Goal: Check status: Check status

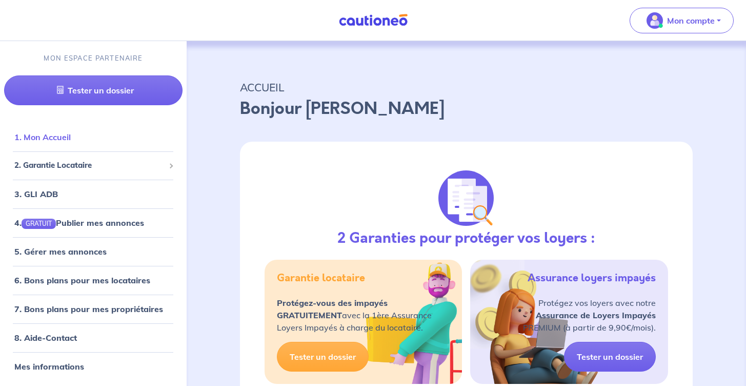
click at [71, 142] on link "1. Mon Accueil" at bounding box center [42, 137] width 56 height 10
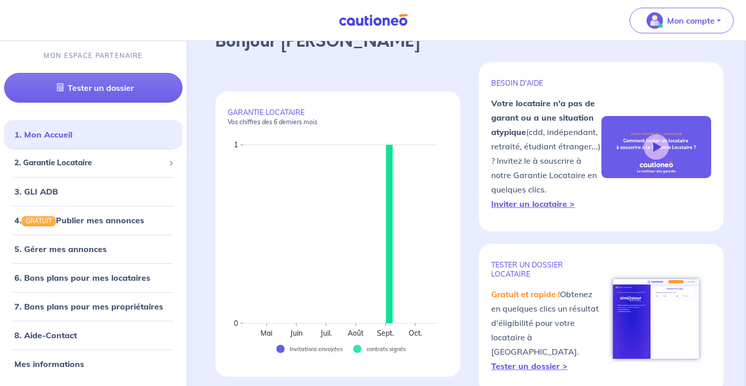
scroll to position [45, 0]
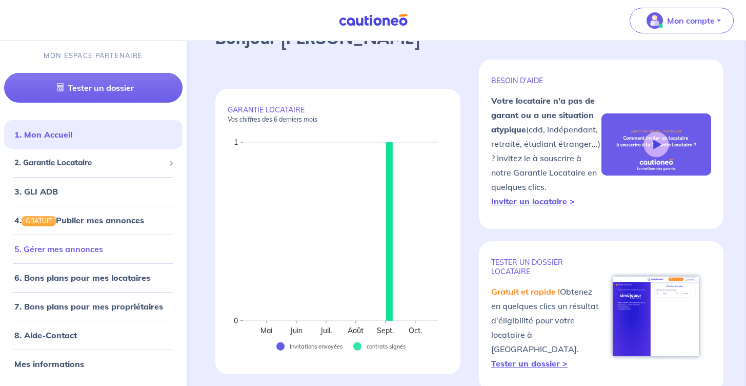
click at [83, 251] on link "5. Gérer mes annonces" at bounding box center [58, 249] width 89 height 10
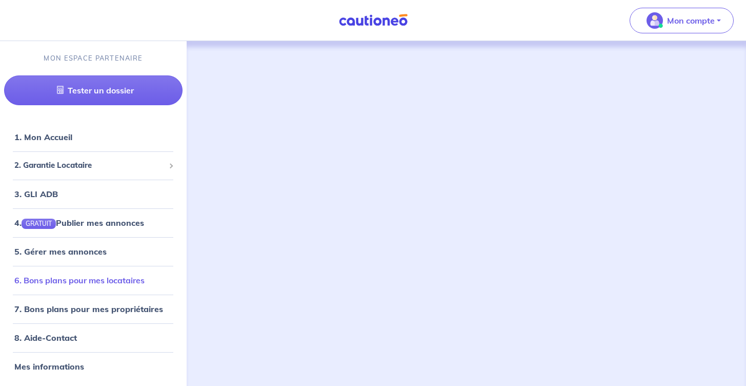
scroll to position [3, 0]
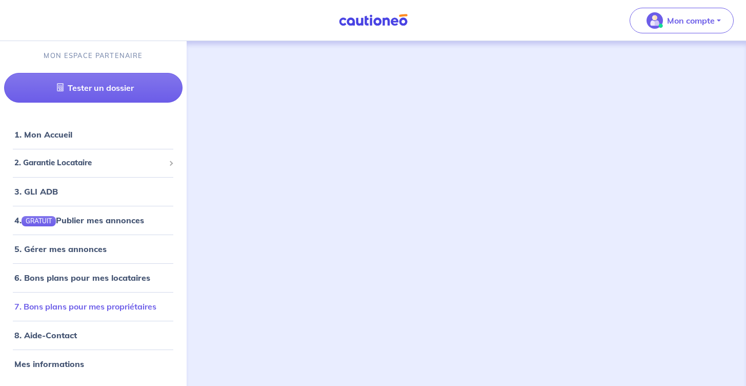
click at [72, 301] on link "7. Bons plans pour mes propriétaires" at bounding box center [85, 306] width 142 height 10
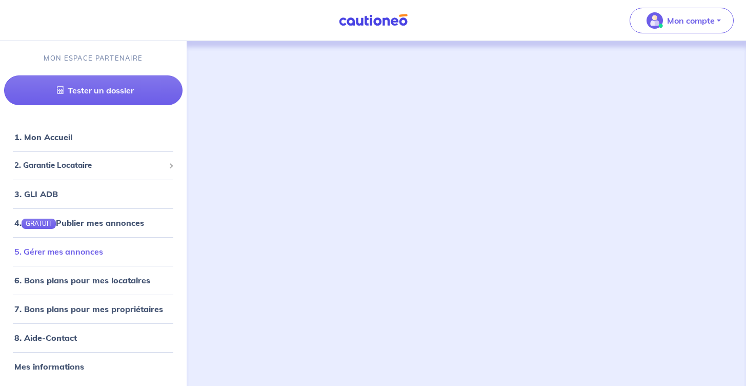
click at [78, 248] on link "5. Gérer mes annonces" at bounding box center [58, 251] width 89 height 10
click at [71, 164] on span "2. Garantie Locataire" at bounding box center [89, 166] width 150 height 12
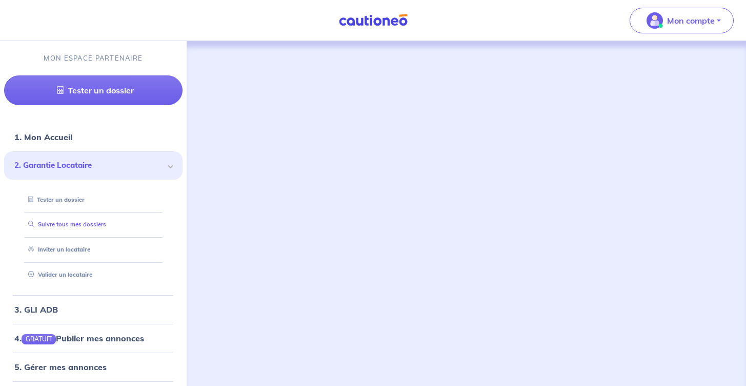
click at [71, 223] on link "Suivre tous mes dossiers" at bounding box center [65, 224] width 82 height 7
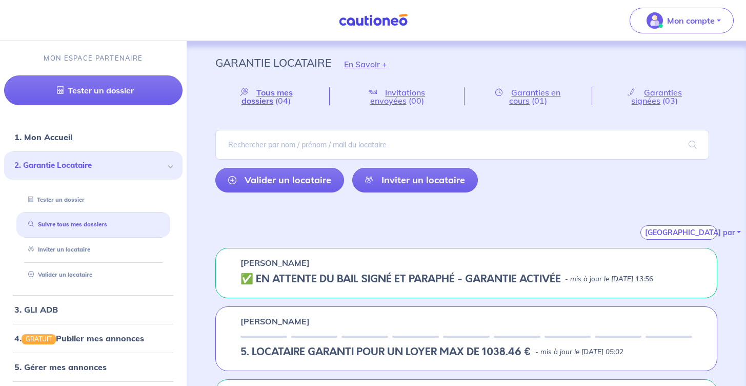
click at [458, 278] on h5 "✅️️️ EN ATTENTE DU BAIL SIGNÉ ET PARAPHÉ - GARANTIE ACTIVÉE" at bounding box center [401, 279] width 321 height 12
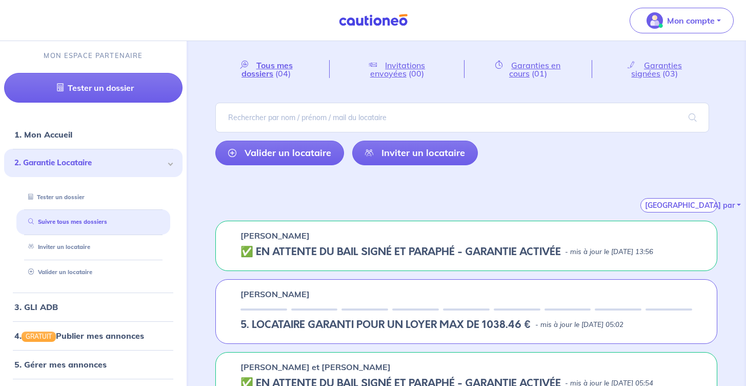
scroll to position [35, 0]
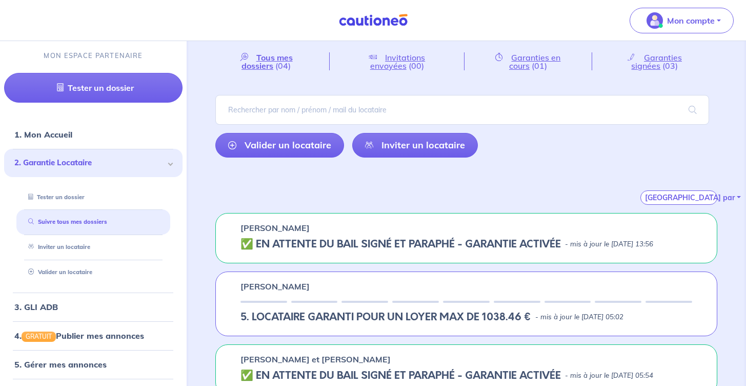
click at [401, 242] on h5 "✅️️️ EN ATTENTE DU BAIL SIGNÉ ET PARAPHÉ - GARANTIE ACTIVÉE" at bounding box center [401, 244] width 321 height 12
click at [627, 238] on div "✅️️️ EN ATTENTE DU BAIL SIGNÉ ET PARAPHÉ - GARANTIE ACTIVÉE - mis à jour le 10 …" at bounding box center [467, 244] width 452 height 12
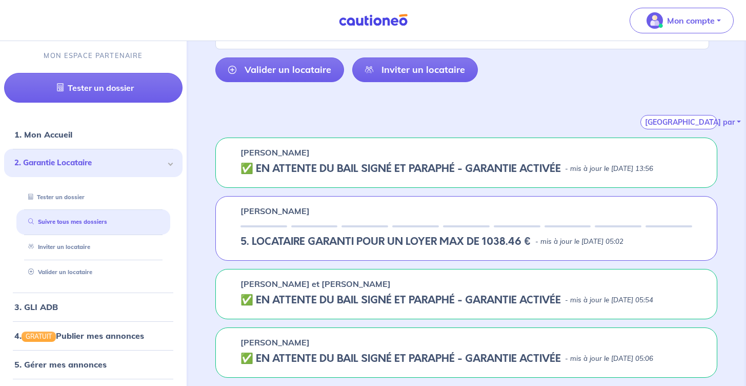
scroll to position [122, 0]
click at [449, 163] on h5 "✅️️️ EN ATTENTE DU BAIL SIGNÉ ET PARAPHÉ - GARANTIE ACTIVÉE" at bounding box center [401, 169] width 321 height 12
click at [294, 163] on h5 "✅️️️ EN ATTENTE DU BAIL SIGNÉ ET PARAPHÉ - GARANTIE ACTIVÉE" at bounding box center [401, 169] width 321 height 12
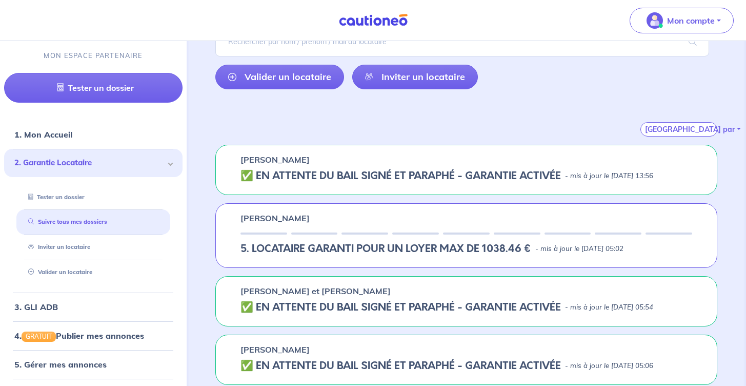
scroll to position [81, 0]
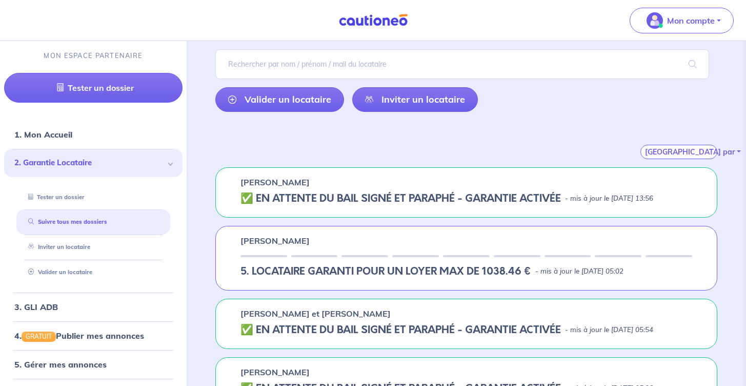
click at [473, 209] on div "[PERSON_NAME] ✅️️️ EN ATTENTE DU BAIL SIGNÉ ET PARAPHÉ - GARANTIE ACTIVÉE - mis…" at bounding box center [466, 192] width 502 height 50
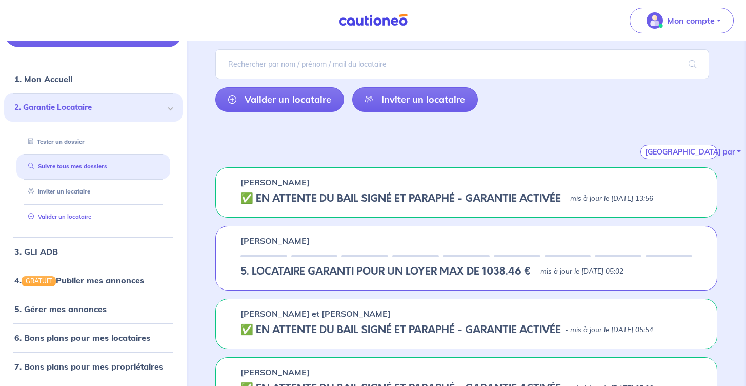
scroll to position [56, 0]
click at [383, 192] on h5 "✅️️️ EN ATTENTE DU BAIL SIGNÉ ET PARAPHÉ - GARANTIE ACTIVÉE" at bounding box center [401, 198] width 321 height 12
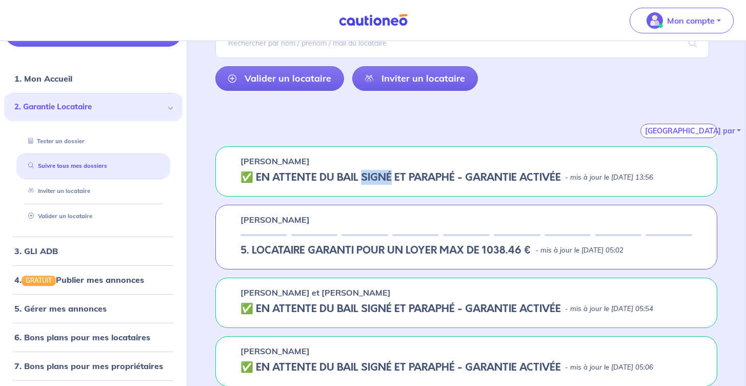
scroll to position [102, 0]
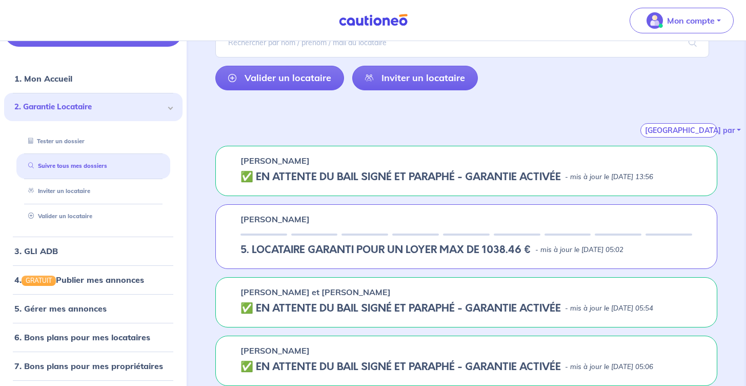
click at [283, 181] on h5 "✅️️️ EN ATTENTE DU BAIL SIGNÉ ET PARAPHÉ - GARANTIE ACTIVÉE" at bounding box center [401, 177] width 321 height 12
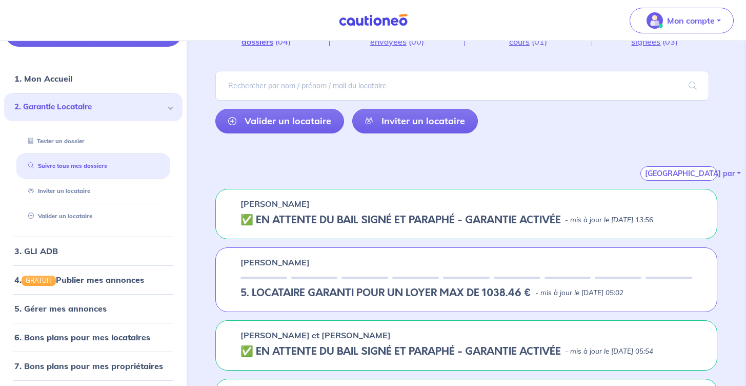
scroll to position [0, 0]
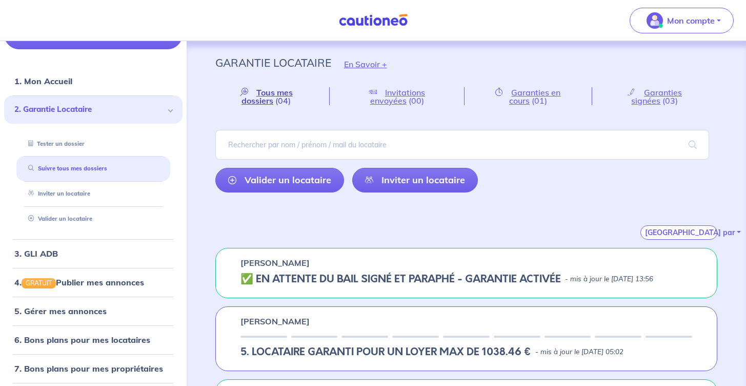
click at [272, 98] on span "Tous mes dossiers" at bounding box center [267, 96] width 51 height 18
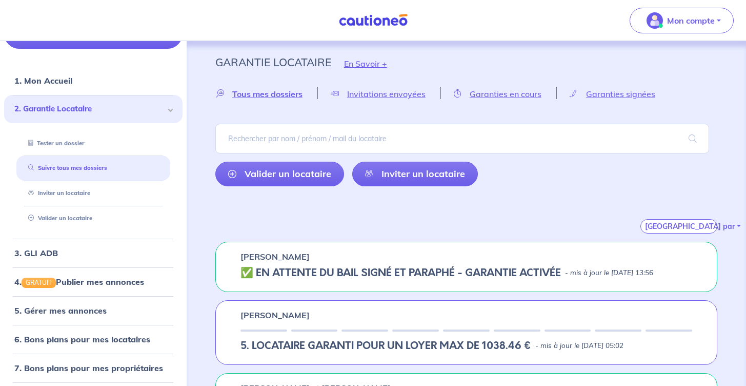
scroll to position [9, 0]
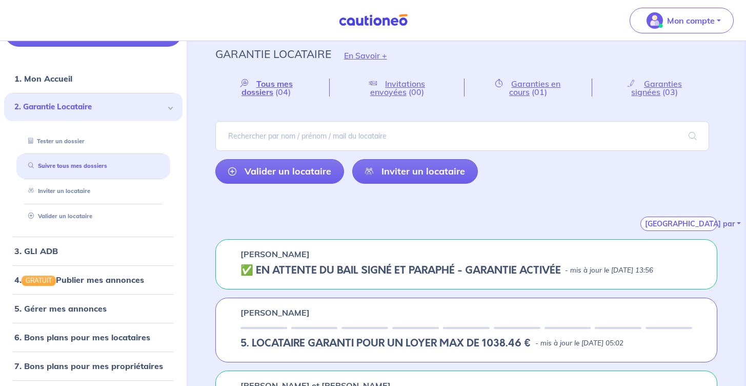
click at [367, 255] on div "[PERSON_NAME]" at bounding box center [467, 254] width 452 height 12
click at [70, 79] on link "1. Mon Accueil" at bounding box center [42, 78] width 56 height 10
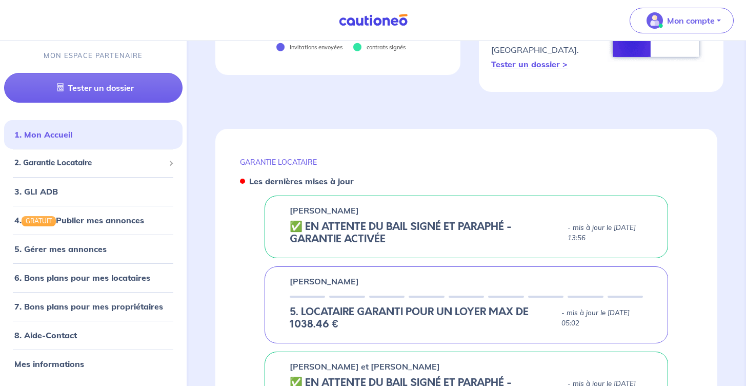
scroll to position [351, 0]
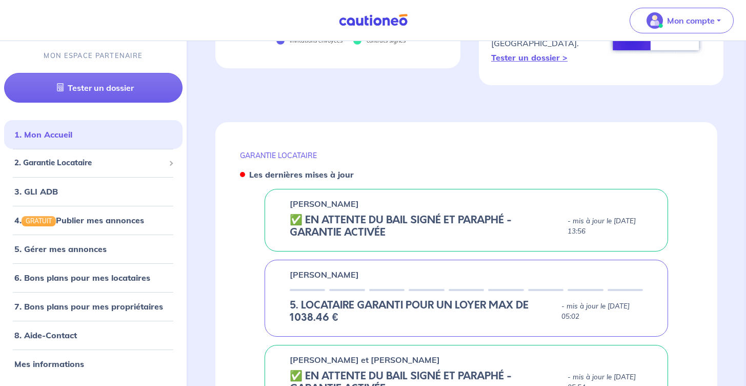
click at [403, 215] on h5 "✅️️️ EN ATTENTE DU BAIL SIGNÉ ET PARAPHÉ - GARANTIE ACTIVÉE" at bounding box center [427, 226] width 274 height 25
click at [326, 196] on div "[PERSON_NAME] ✅️️️ EN ATTENTE DU BAIL SIGNÉ ET PARAPHÉ - GARANTIE ACTIVÉE - mis…" at bounding box center [467, 220] width 404 height 63
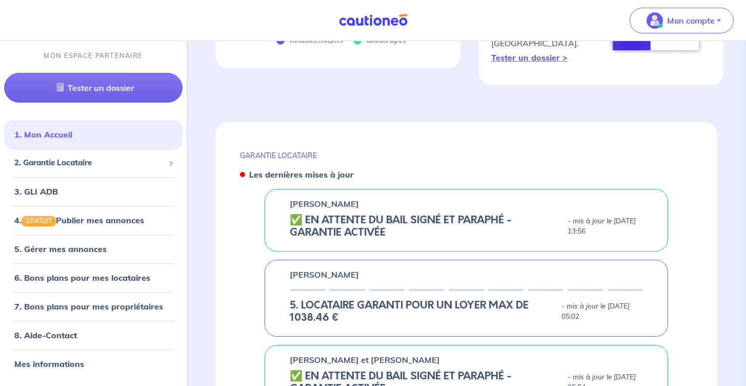
click at [306, 214] on h5 "✅️️️ EN ATTENTE DU BAIL SIGNÉ ET PARAPHÉ - GARANTIE ACTIVÉE" at bounding box center [427, 226] width 274 height 25
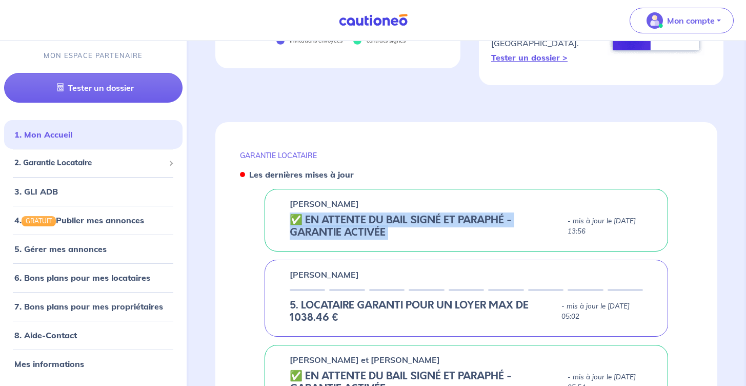
click at [306, 214] on h5 "✅️️️ EN ATTENTE DU BAIL SIGNÉ ET PARAPHÉ - GARANTIE ACTIVÉE" at bounding box center [427, 226] width 274 height 25
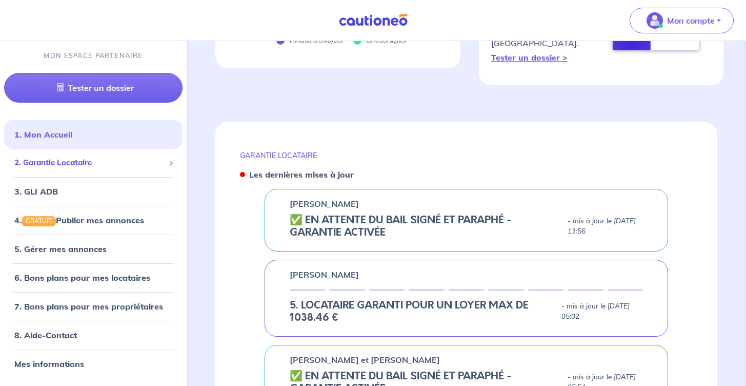
click at [93, 164] on span "2. Garantie Locataire" at bounding box center [89, 163] width 150 height 12
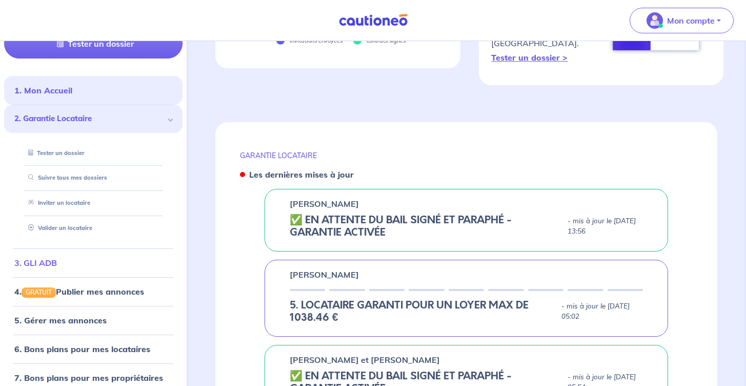
scroll to position [47, 0]
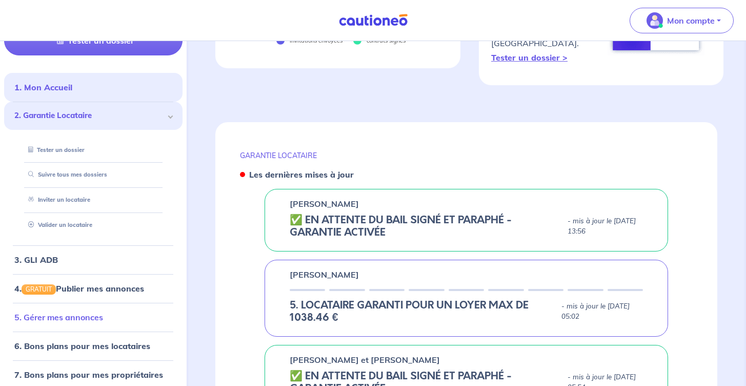
click at [88, 320] on link "5. Gérer mes annonces" at bounding box center [58, 317] width 89 height 10
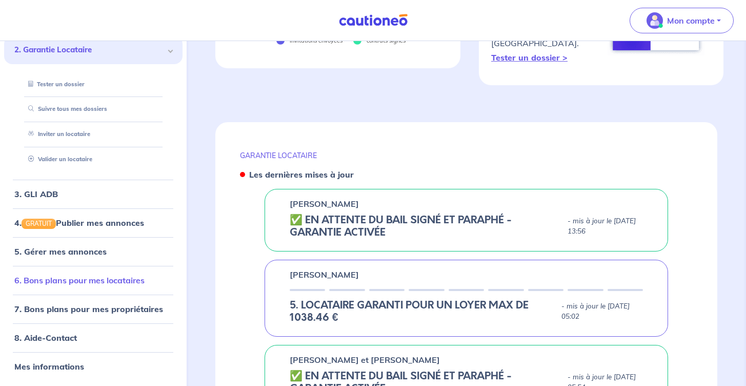
scroll to position [0, 0]
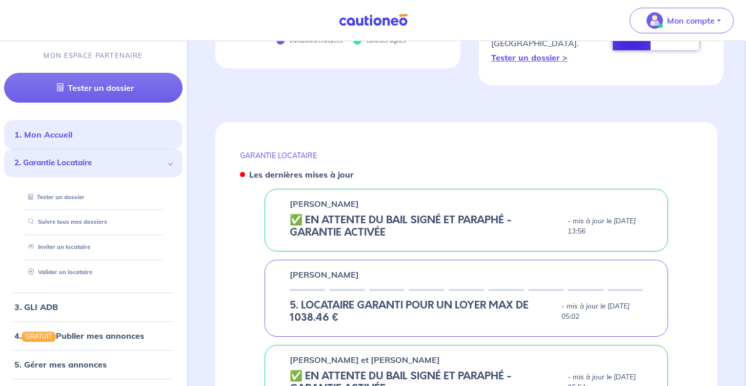
click at [407, 227] on div "[PERSON_NAME] ✅️️️ EN ATTENTE DU BAIL SIGNÉ ET PARAPHÉ - GARANTIE ACTIVÉE - mis…" at bounding box center [467, 220] width 404 height 63
click at [353, 197] on div "[PERSON_NAME] ✅️️️ EN ATTENTE DU BAIL SIGNÉ ET PARAPHÉ - GARANTIE ACTIVÉE - mis…" at bounding box center [467, 220] width 404 height 63
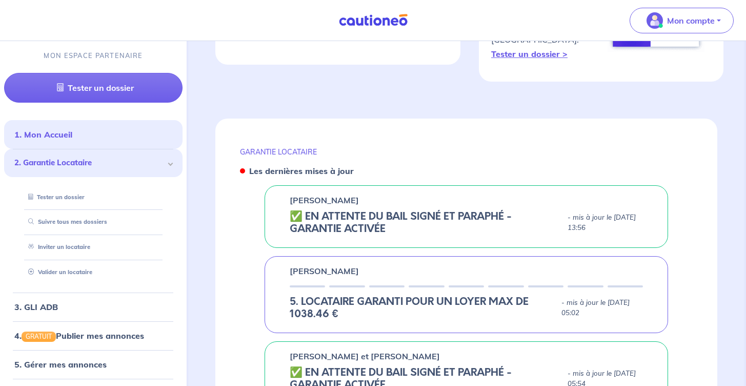
click at [362, 210] on h5 "✅️️️ EN ATTENTE DU BAIL SIGNÉ ET PARAPHÉ - GARANTIE ACTIVÉE" at bounding box center [427, 222] width 274 height 25
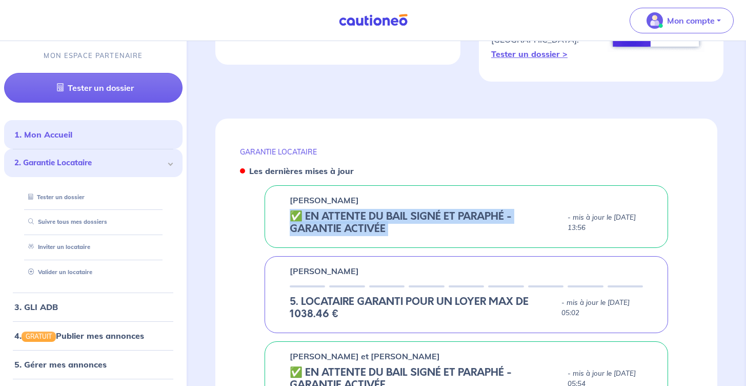
click at [362, 210] on h5 "✅️️️ EN ATTENTE DU BAIL SIGNÉ ET PARAPHÉ - GARANTIE ACTIVÉE" at bounding box center [427, 222] width 274 height 25
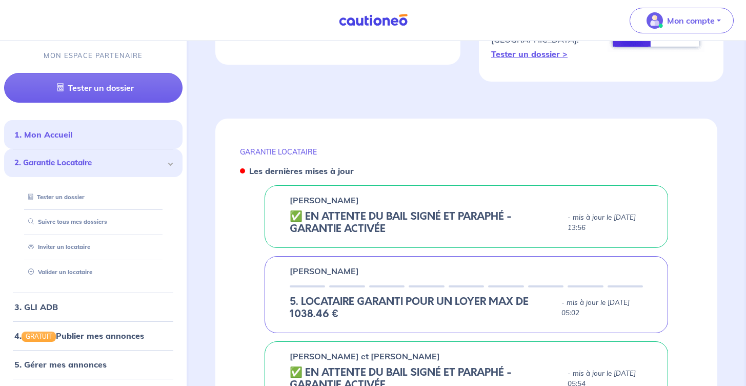
click at [362, 210] on h5 "✅️️️ EN ATTENTE DU BAIL SIGNÉ ET PARAPHÉ - GARANTIE ACTIVÉE" at bounding box center [427, 222] width 274 height 25
click at [311, 194] on p "[PERSON_NAME]" at bounding box center [324, 200] width 69 height 12
click at [326, 194] on p "[PERSON_NAME]" at bounding box center [324, 200] width 69 height 12
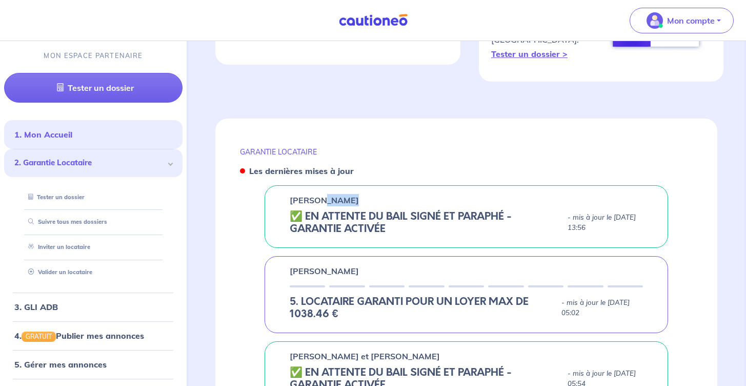
click at [326, 194] on p "[PERSON_NAME]" at bounding box center [324, 200] width 69 height 12
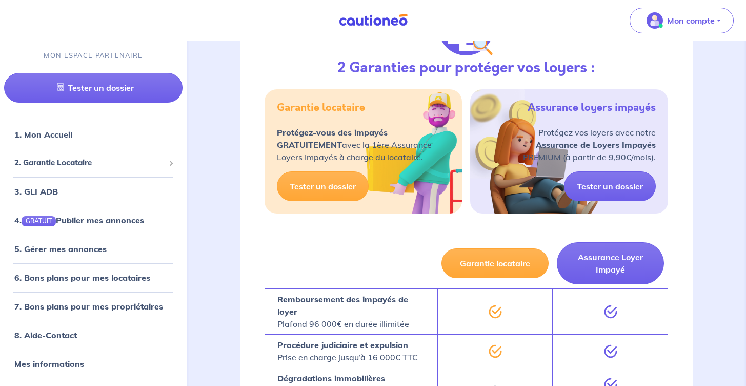
scroll to position [172, 0]
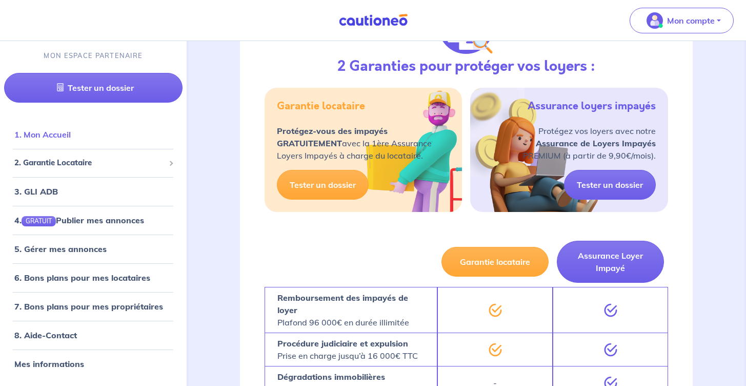
click at [71, 139] on link "1. Mon Accueil" at bounding box center [42, 134] width 56 height 10
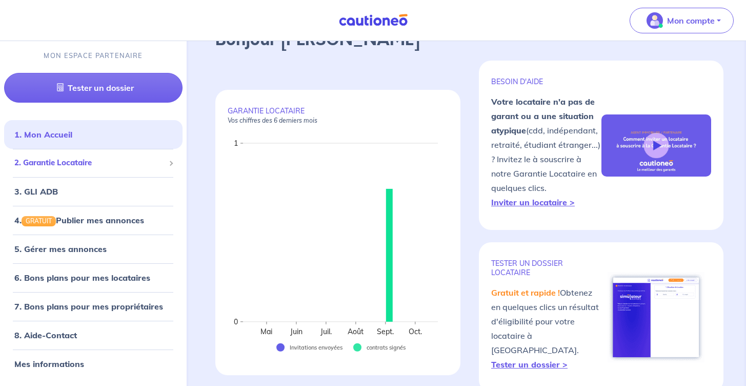
click at [78, 171] on div "2. Garantie Locataire" at bounding box center [93, 163] width 179 height 20
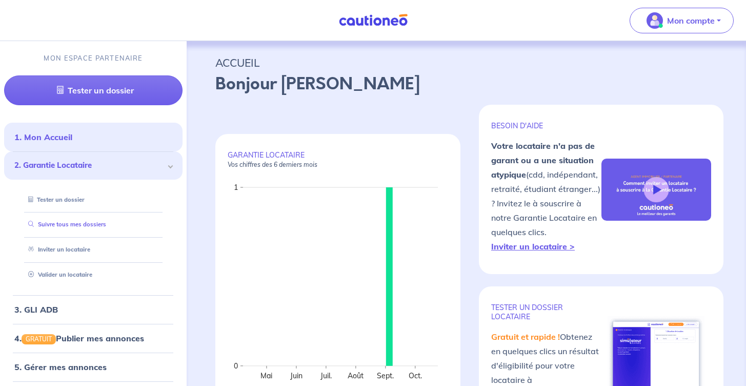
click at [91, 228] on link "Suivre tous mes dossiers" at bounding box center [65, 224] width 82 height 7
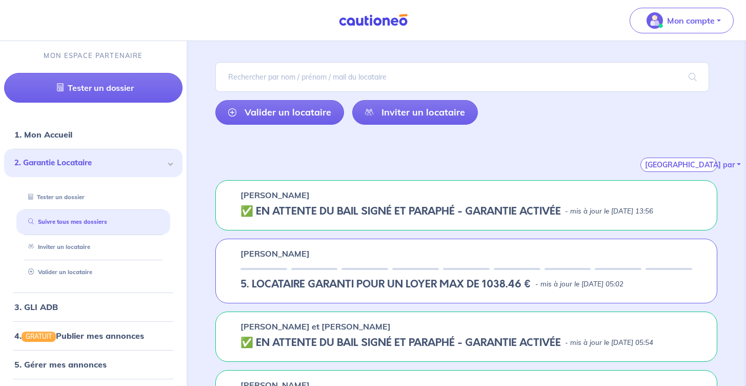
scroll to position [69, 0]
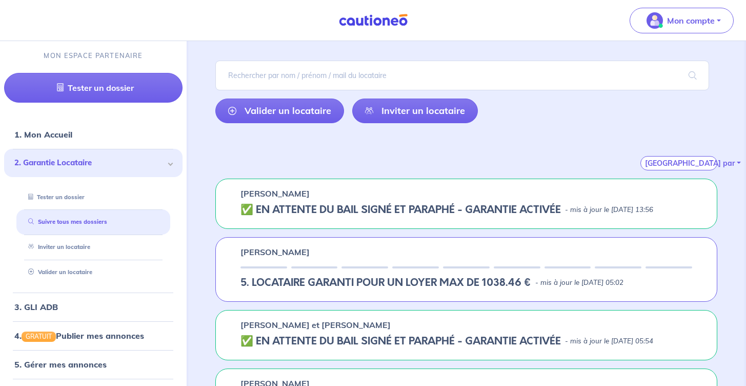
click at [467, 185] on div "[PERSON_NAME] ✅️️️ EN ATTENTE DU BAIL SIGNÉ ET PARAPHÉ - GARANTIE ACTIVÉE - mis…" at bounding box center [466, 204] width 502 height 50
click at [439, 205] on h5 "✅️️️ EN ATTENTE DU BAIL SIGNÉ ET PARAPHÉ - GARANTIE ACTIVÉE" at bounding box center [401, 210] width 321 height 12
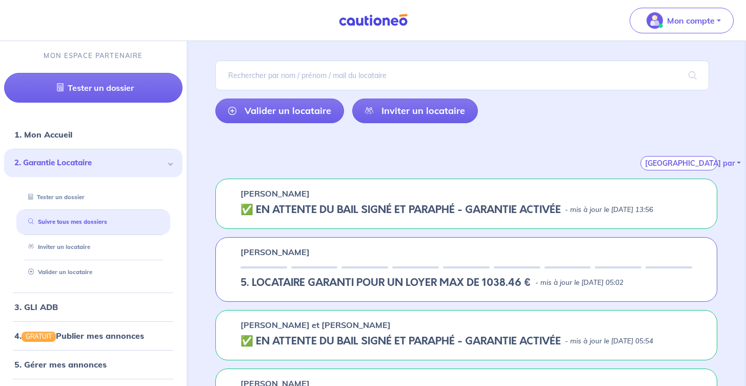
click at [439, 205] on h5 "✅️️️ EN ATTENTE DU BAIL SIGNÉ ET PARAPHÉ - GARANTIE ACTIVÉE" at bounding box center [401, 210] width 321 height 12
click at [339, 208] on h5 "✅️️️ EN ATTENTE DU BAIL SIGNÉ ET PARAPHÉ - GARANTIE ACTIVÉE" at bounding box center [401, 210] width 321 height 12
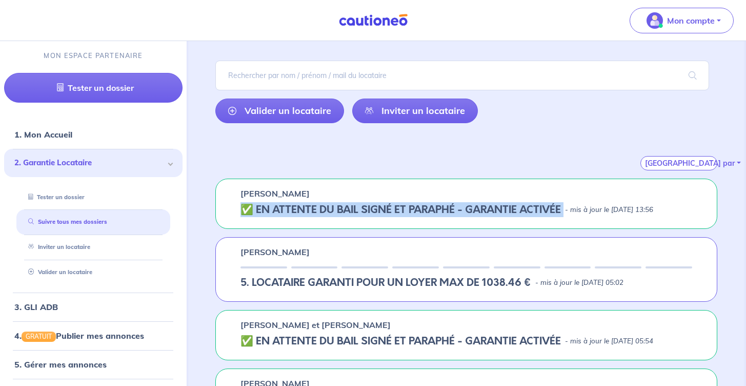
click at [339, 208] on h5 "✅️️️ EN ATTENTE DU BAIL SIGNÉ ET PARAPHÉ - GARANTIE ACTIVÉE" at bounding box center [401, 210] width 321 height 12
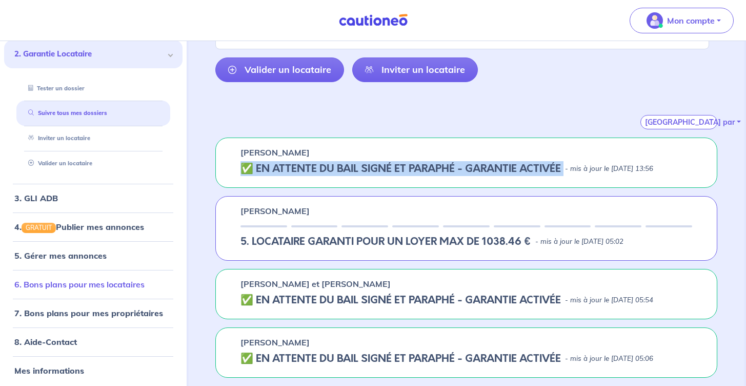
scroll to position [113, 0]
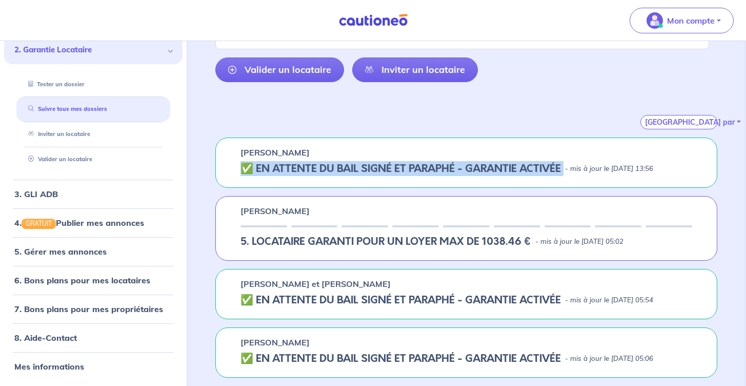
click at [335, 163] on h5 "✅️️️ EN ATTENTE DU BAIL SIGNÉ ET PARAPHÉ - GARANTIE ACTIVÉE" at bounding box center [401, 169] width 321 height 12
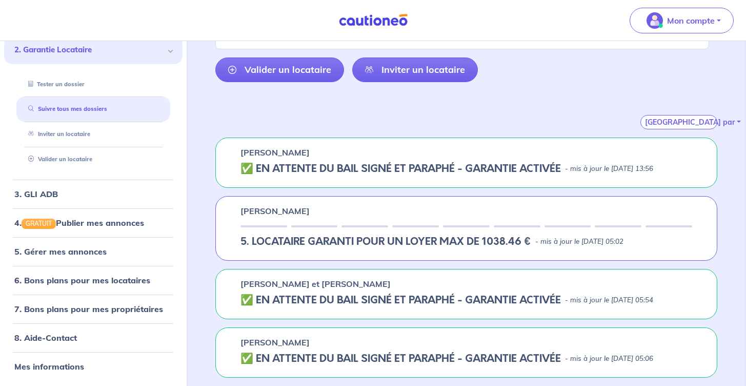
click at [335, 163] on h5 "✅️️️ EN ATTENTE DU BAIL SIGNÉ ET PARAPHÉ - GARANTIE ACTIVÉE" at bounding box center [401, 169] width 321 height 12
click at [272, 146] on p "[PERSON_NAME]" at bounding box center [275, 152] width 69 height 12
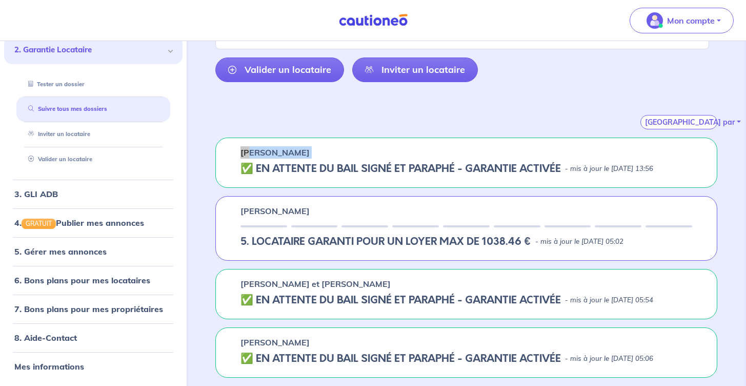
click at [272, 146] on p "[PERSON_NAME]" at bounding box center [275, 152] width 69 height 12
click at [695, 24] on p "Mon compte" at bounding box center [691, 20] width 48 height 12
